Goal: Check status

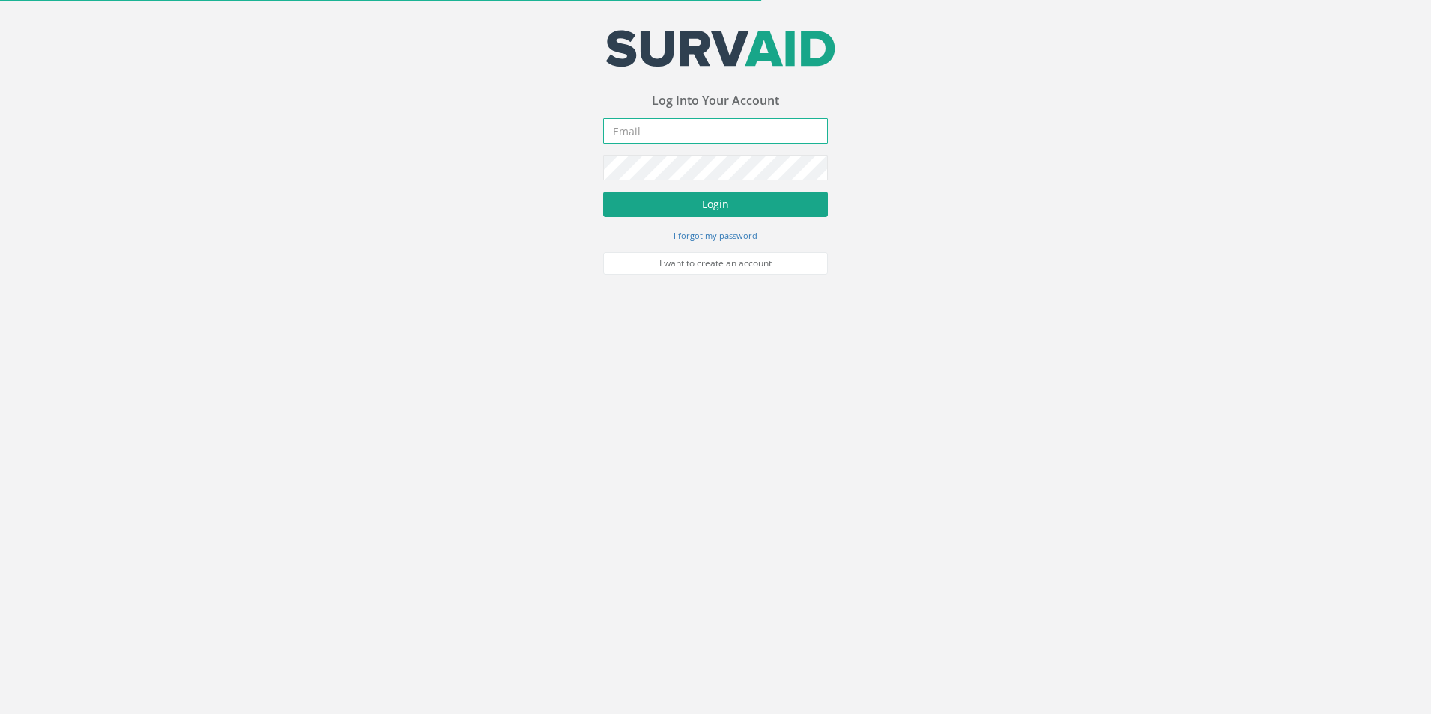
type input "[EMAIL_ADDRESS][DOMAIN_NAME]"
click at [656, 201] on button "Login" at bounding box center [715, 204] width 225 height 25
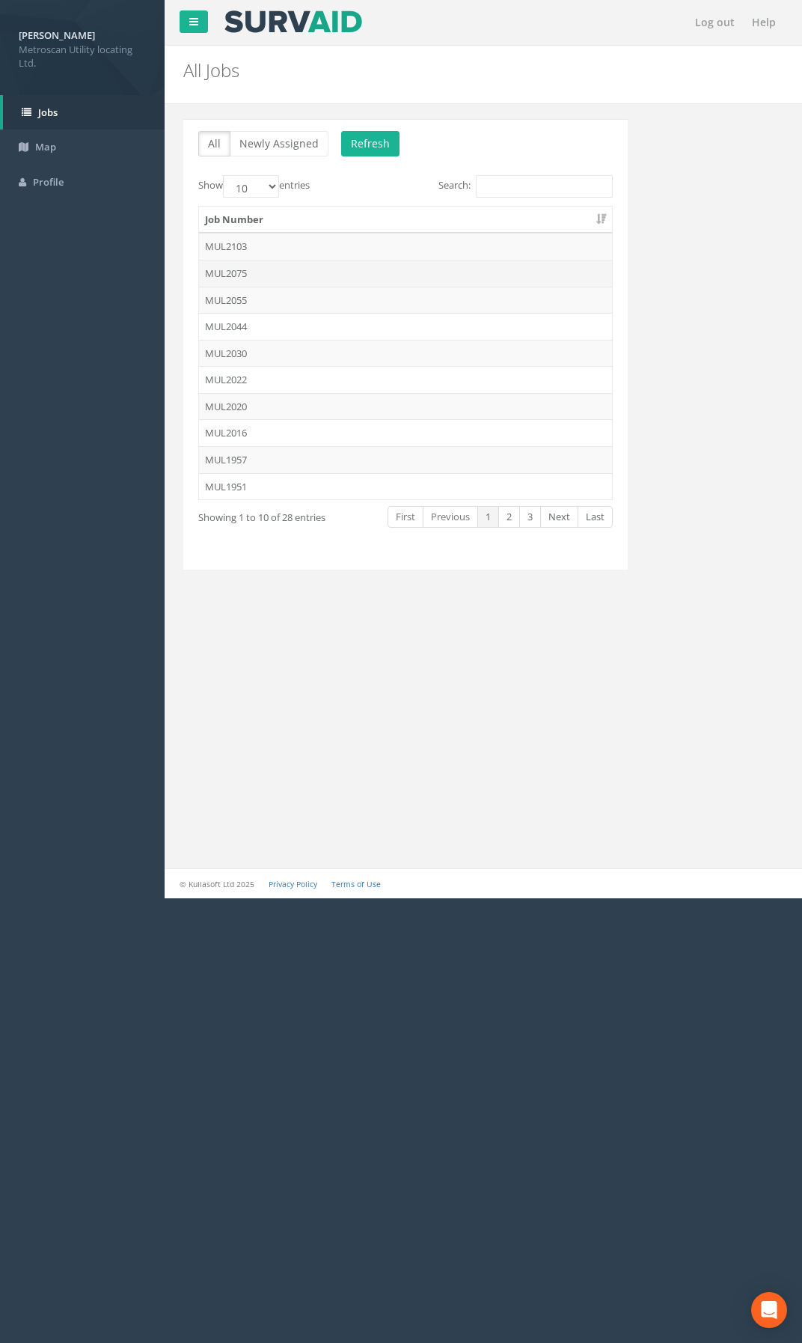
click at [269, 271] on td "MUL2075" at bounding box center [405, 273] width 413 height 27
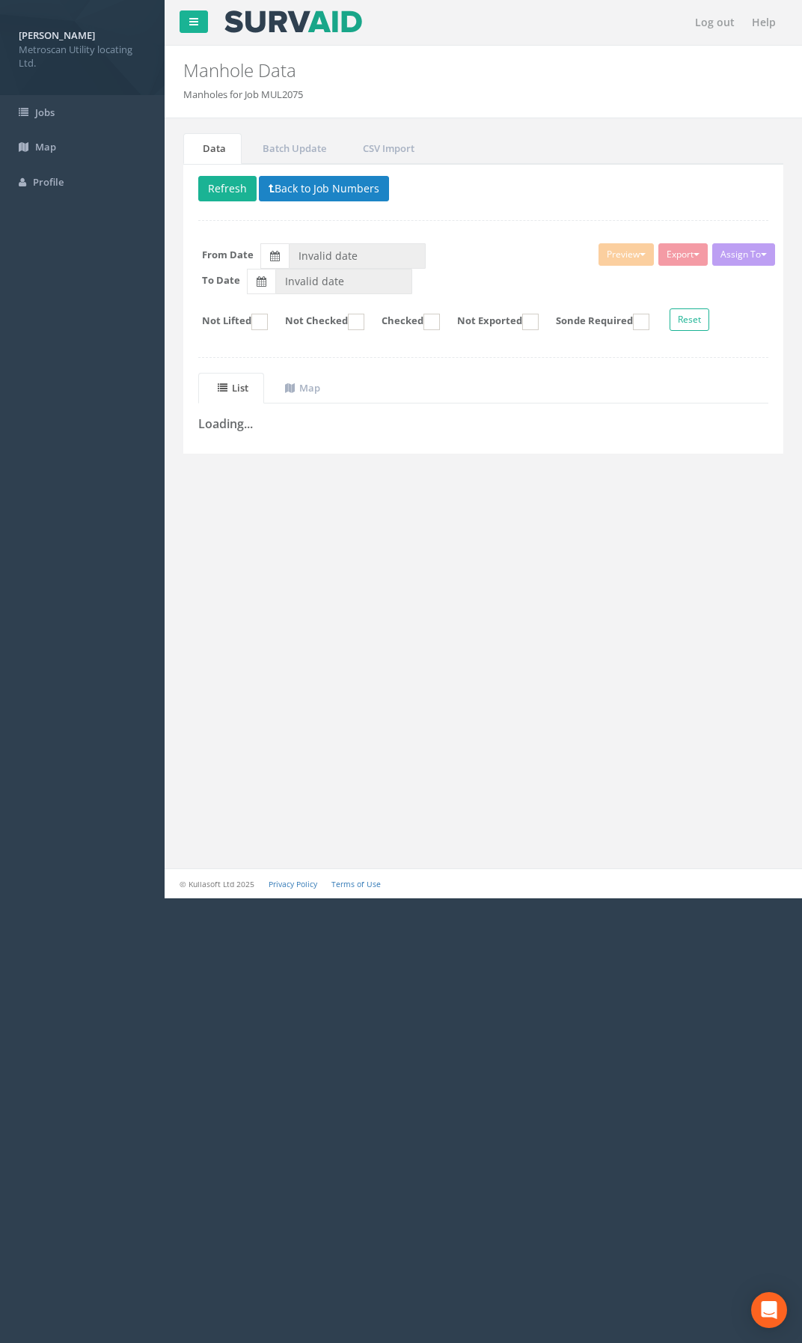
type input "[DATE]"
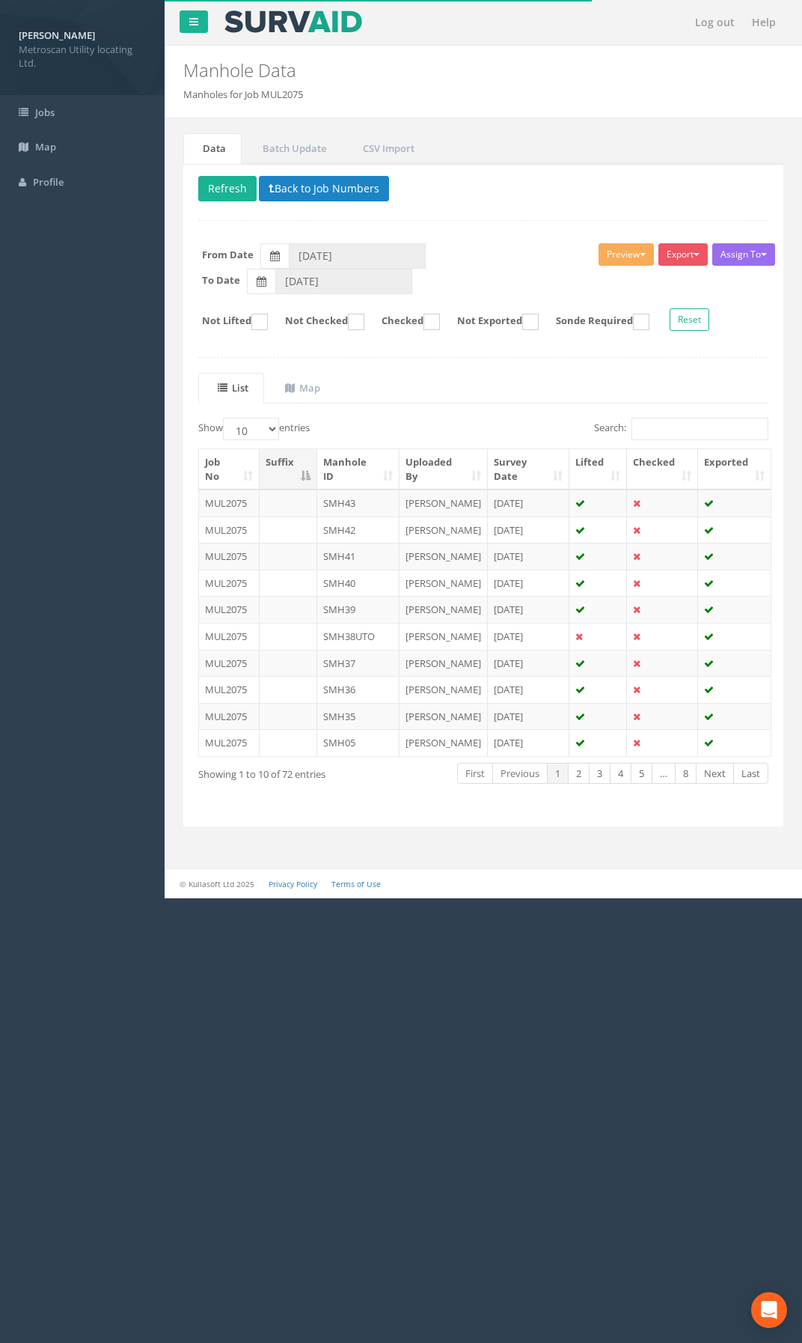
click at [369, 472] on th "Manhole ID" at bounding box center [358, 469] width 82 height 40
click at [367, 469] on th "Manhole ID" at bounding box center [358, 469] width 82 height 40
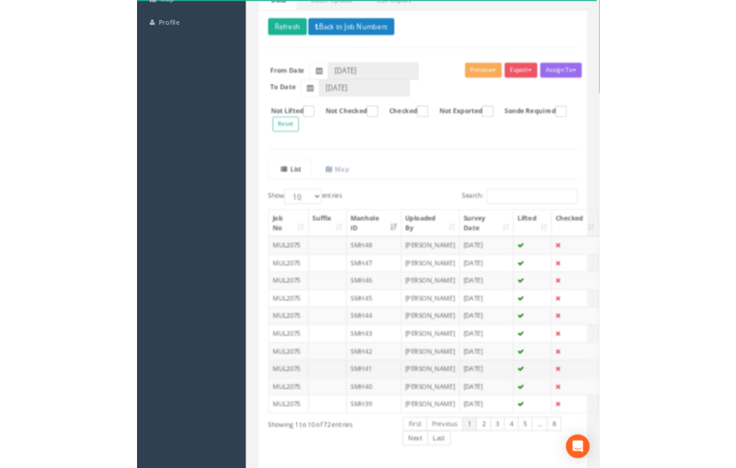
scroll to position [150, 0]
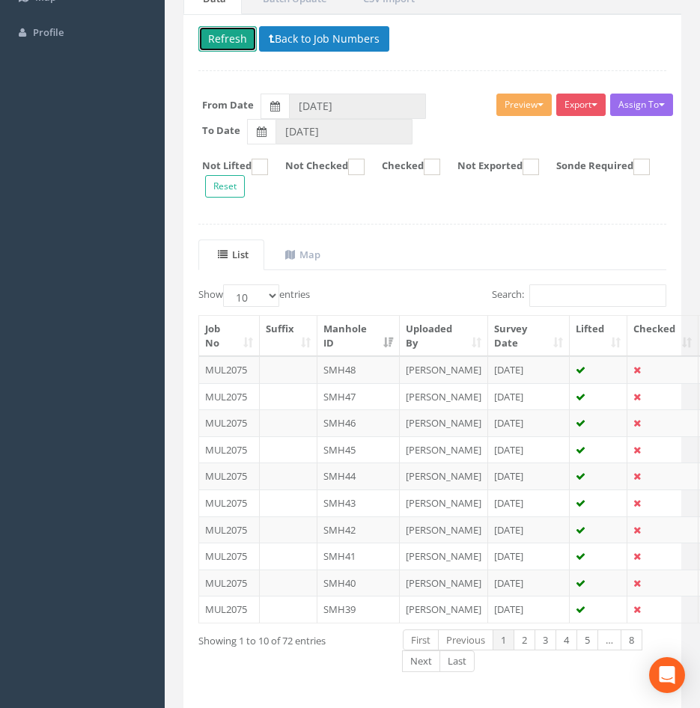
click at [225, 41] on button "Refresh" at bounding box center [227, 38] width 58 height 25
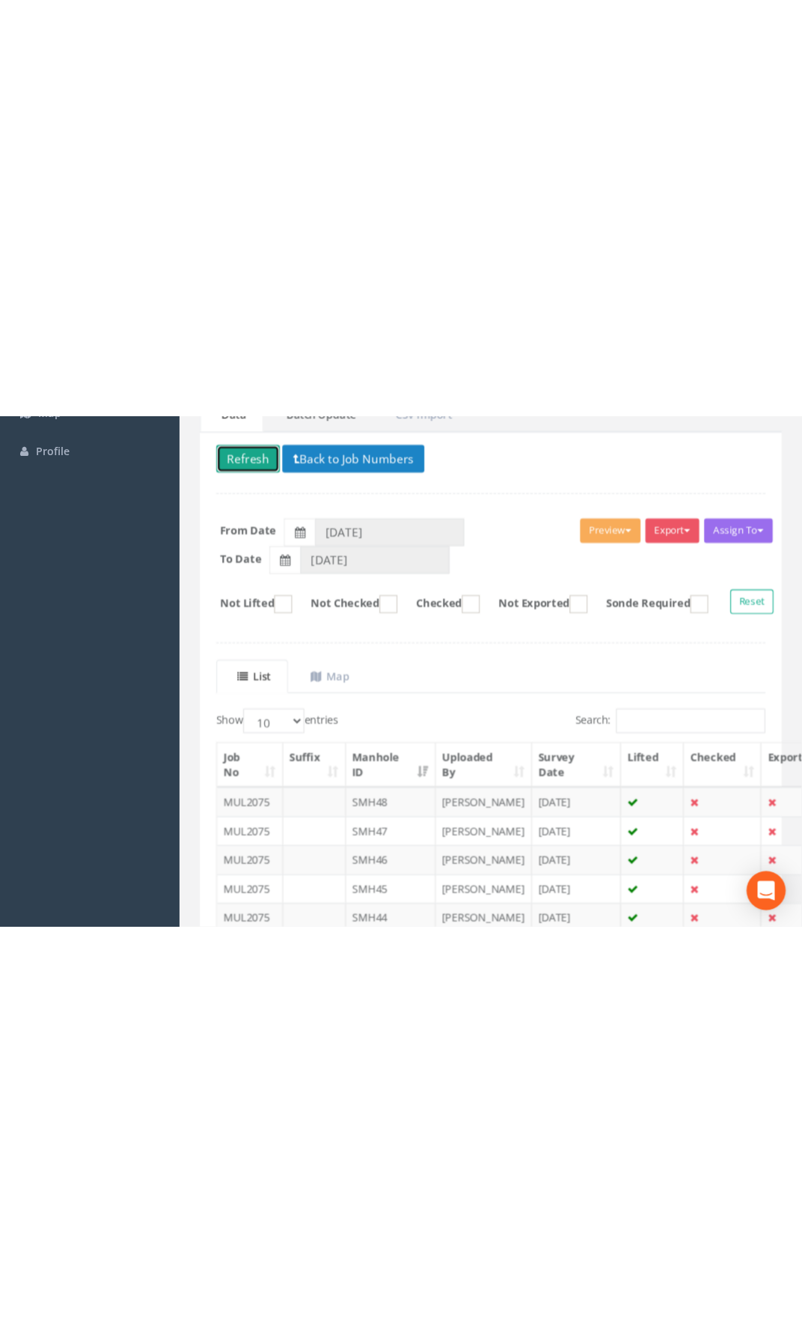
scroll to position [0, 0]
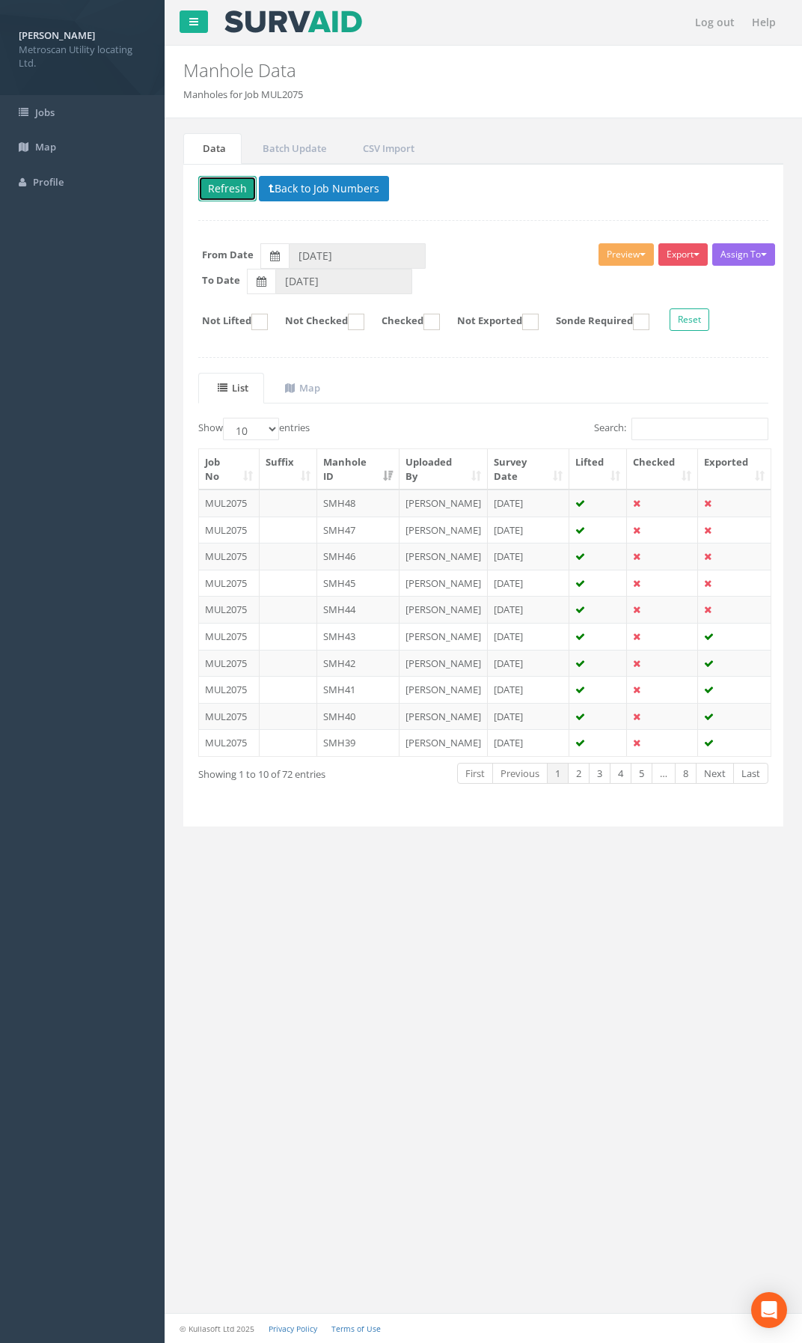
click at [216, 181] on button "Refresh" at bounding box center [227, 188] width 58 height 25
click at [227, 189] on button "Refresh" at bounding box center [227, 188] width 58 height 25
click at [227, 189] on button "Loading" at bounding box center [233, 188] width 70 height 25
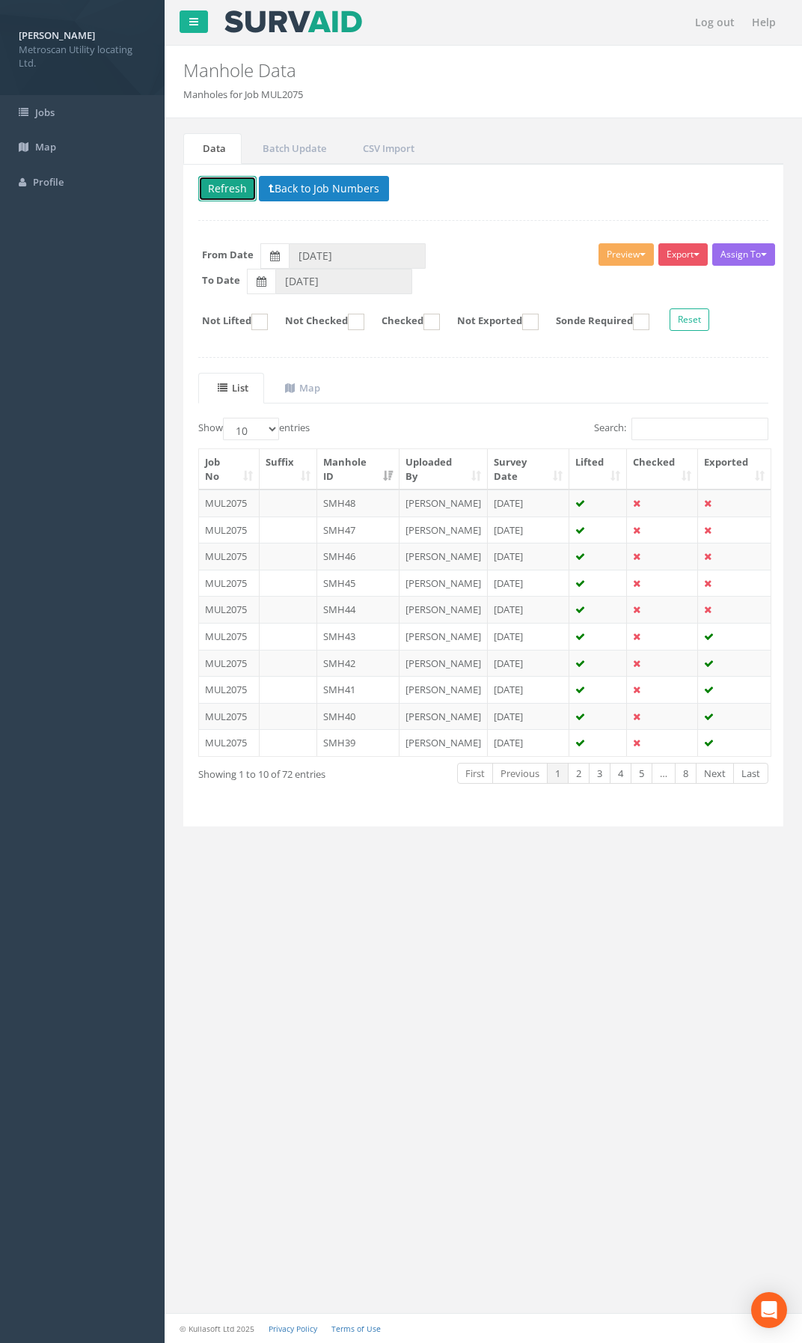
click at [227, 189] on button "Refresh" at bounding box center [227, 188] width 58 height 25
click at [110, 475] on div "[PERSON_NAME] Metroscan Utility locating Ltd. Logout S Jobs Map Profile Log out…" at bounding box center [401, 671] width 802 height 1343
click at [228, 183] on button "Refresh" at bounding box center [227, 188] width 58 height 25
click at [231, 187] on button "Refresh" at bounding box center [227, 188] width 58 height 25
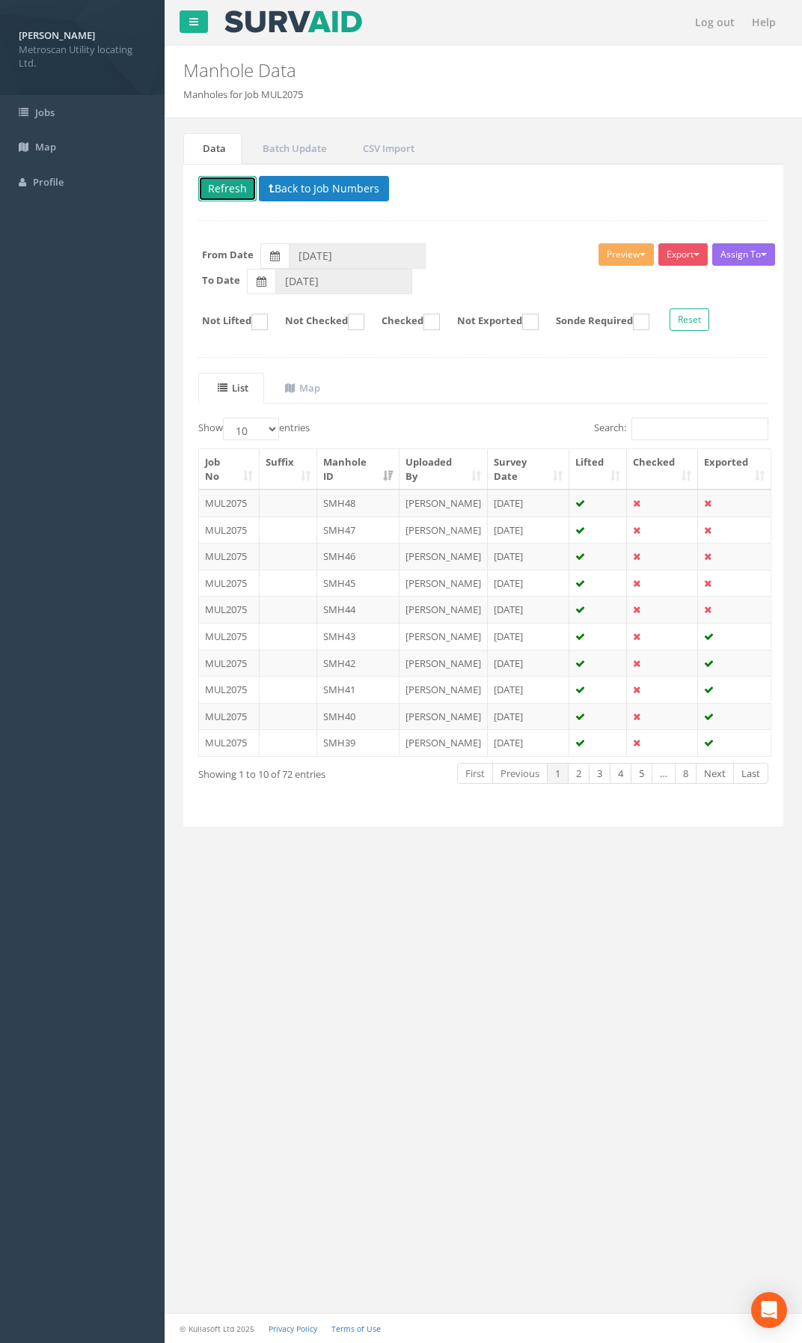
click at [227, 185] on button "Refresh" at bounding box center [227, 188] width 58 height 25
click at [210, 200] on button "Refresh" at bounding box center [227, 188] width 58 height 25
click at [210, 201] on button "Refresh" at bounding box center [227, 188] width 58 height 25
